Goal: Information Seeking & Learning: Understand process/instructions

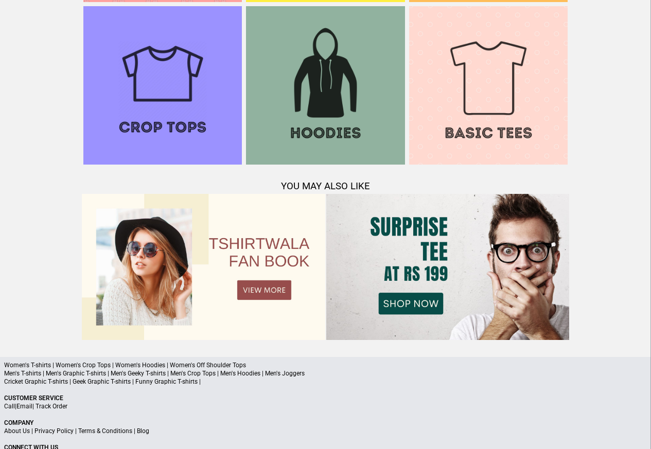
scroll to position [994, 0]
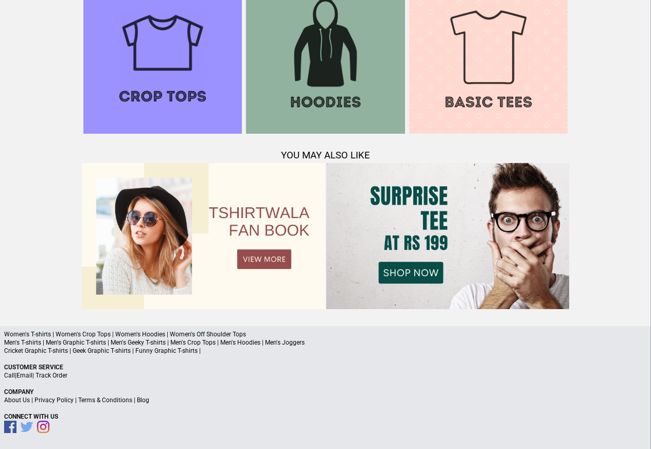
click at [118, 402] on link "Terms & Conditions" at bounding box center [105, 400] width 54 height 7
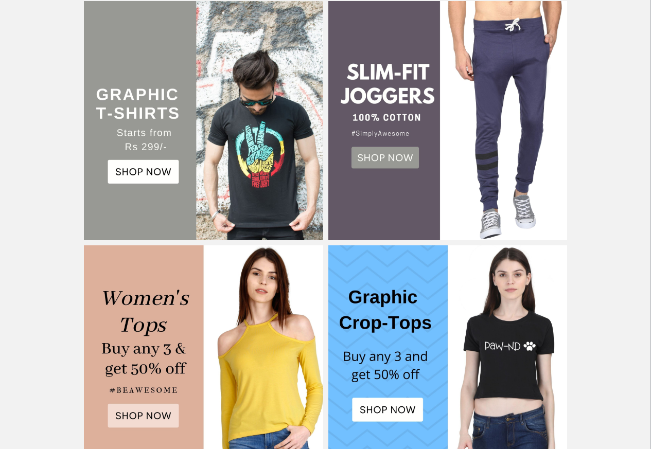
scroll to position [252, 0]
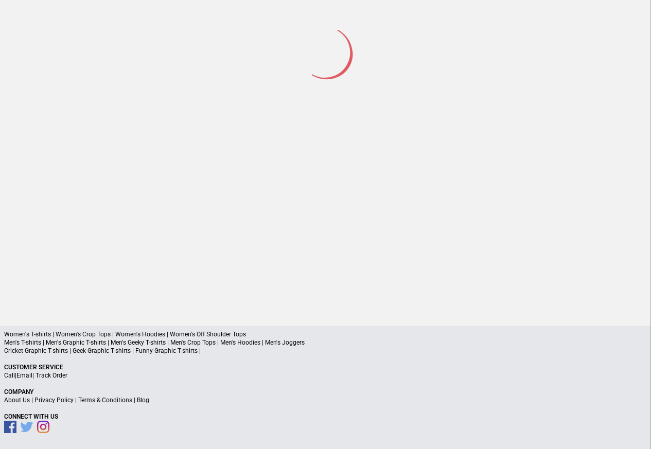
scroll to position [48, 0]
